Goal: Information Seeking & Learning: Learn about a topic

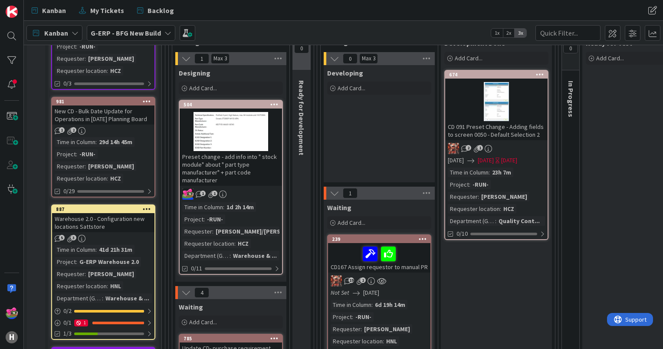
scroll to position [174, 0]
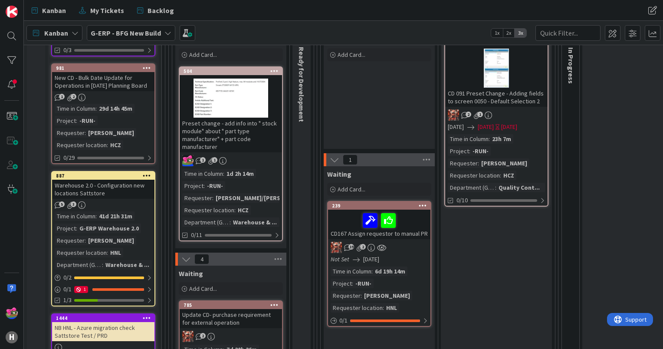
click at [241, 104] on div at bounding box center [231, 98] width 102 height 39
click at [232, 71] on div "504" at bounding box center [233, 71] width 99 height 6
click at [236, 88] on div at bounding box center [231, 98] width 102 height 39
click at [231, 68] on div "504" at bounding box center [233, 71] width 99 height 6
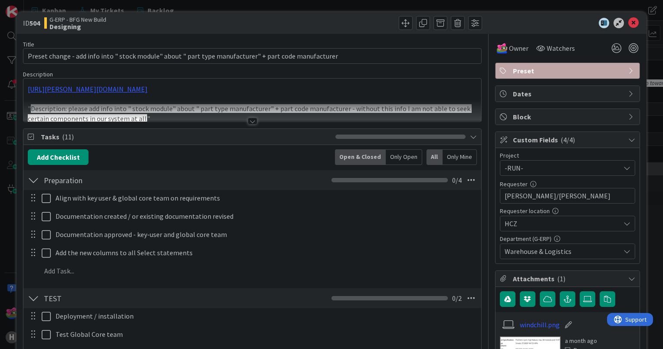
click at [248, 120] on div at bounding box center [253, 121] width 10 height 7
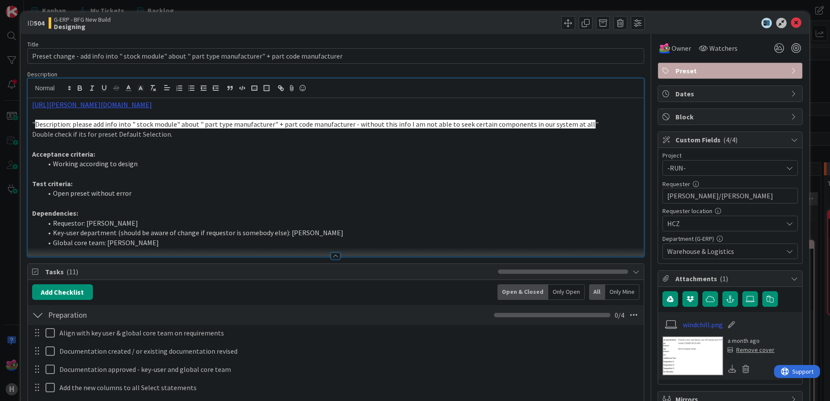
click at [236, 124] on span "Description: please add info into " stock module" about " part type manufacture…" at bounding box center [315, 124] width 560 height 9
